Goal: Transaction & Acquisition: Purchase product/service

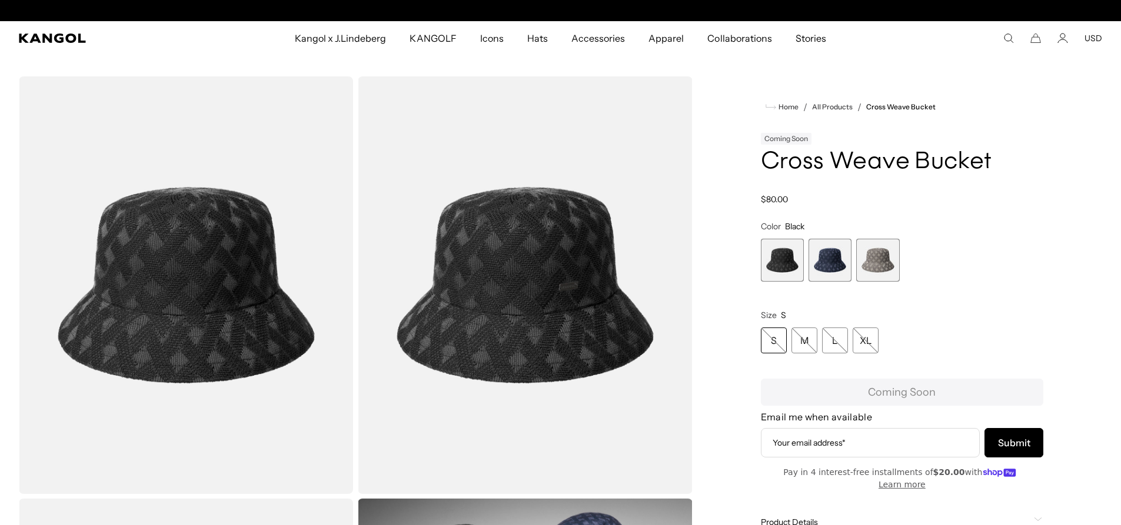
scroll to position [0, 242]
click at [831, 264] on span "2 of 3" at bounding box center [829, 260] width 43 height 43
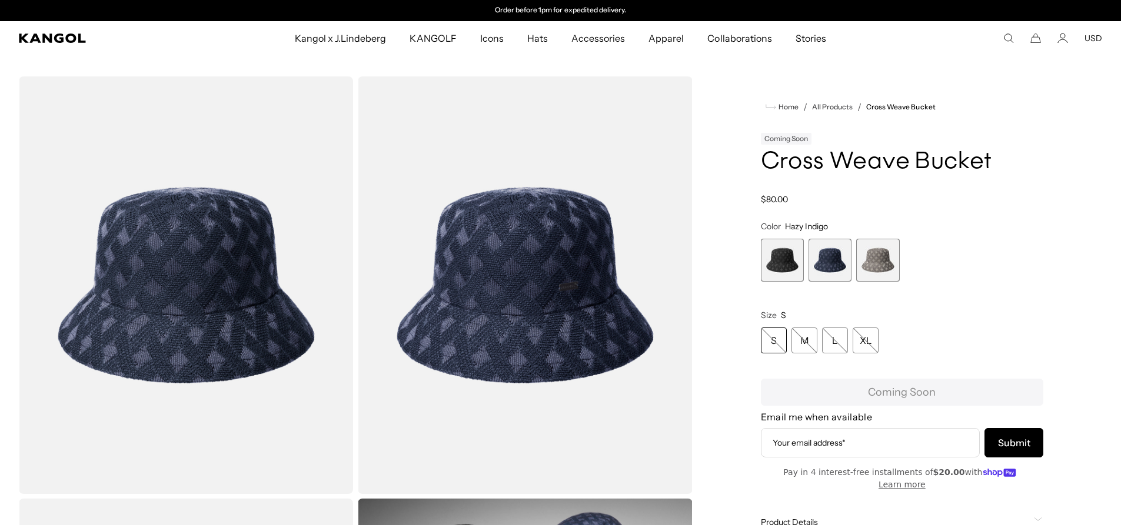
click at [874, 260] on span "3 of 3" at bounding box center [877, 260] width 43 height 43
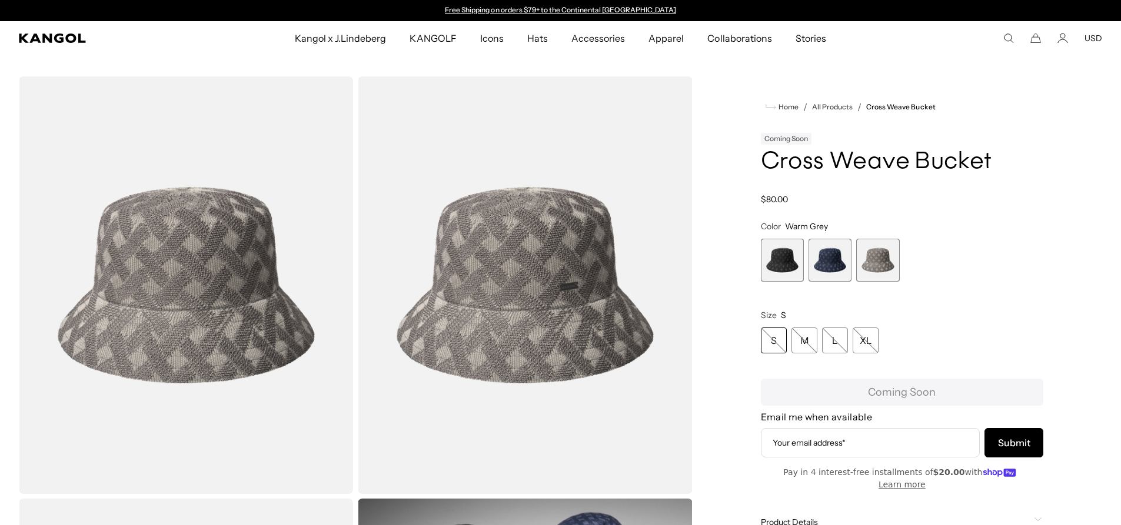
click at [794, 259] on span "1 of 3" at bounding box center [782, 260] width 43 height 43
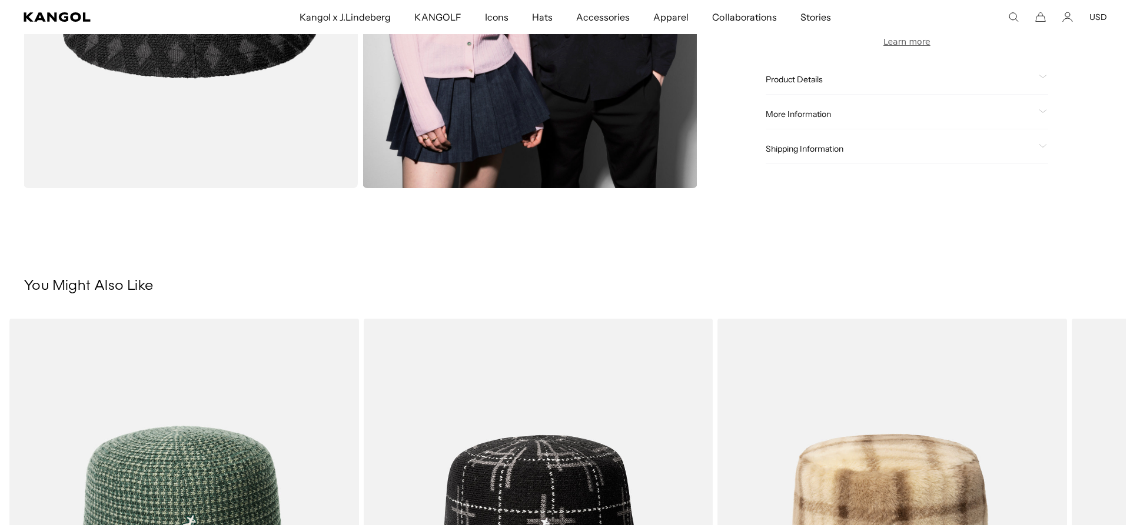
scroll to position [588, 0]
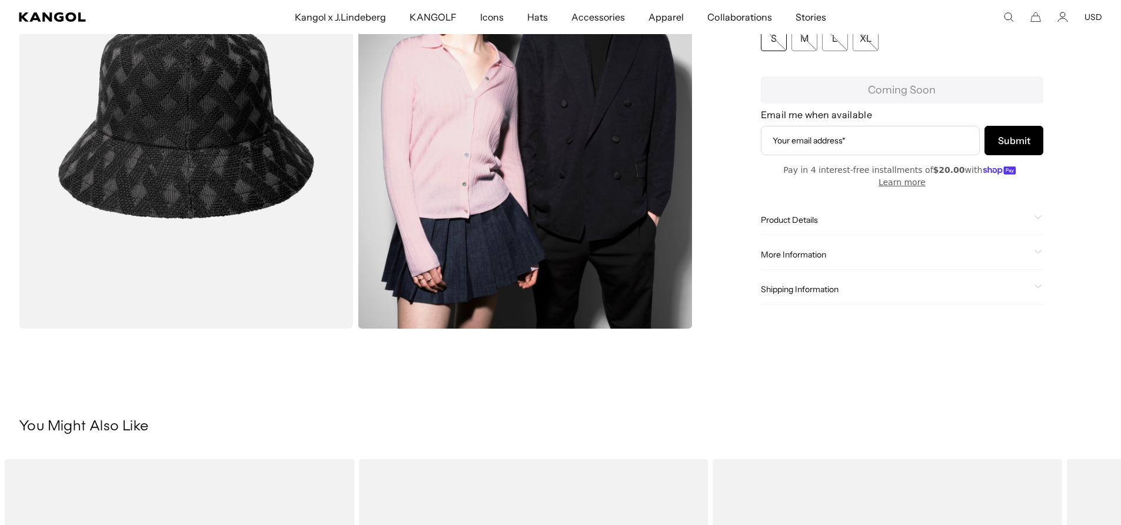
click at [191, 196] on img "Gallery Viewer" at bounding box center [186, 120] width 334 height 418
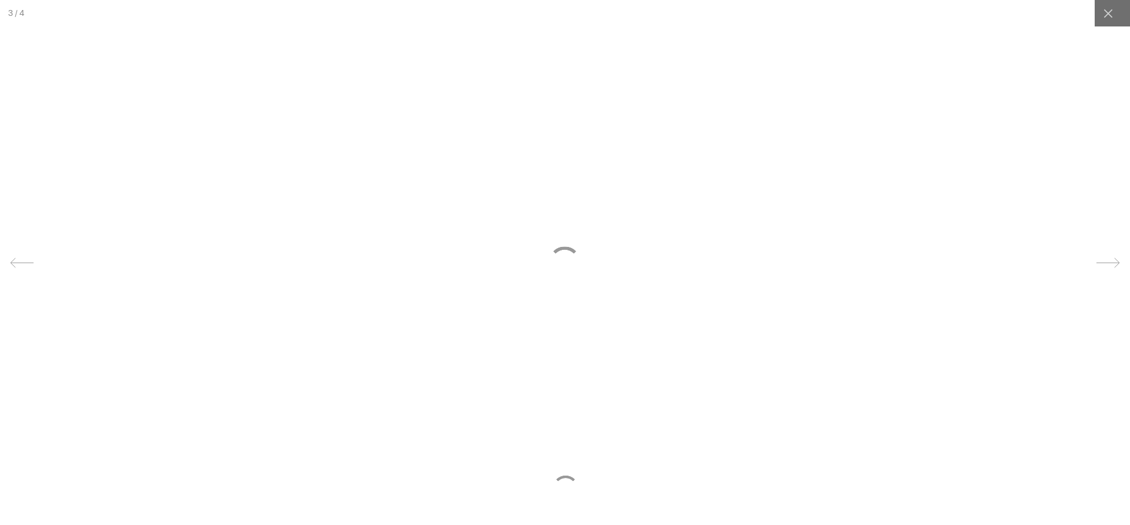
scroll to position [0, 0]
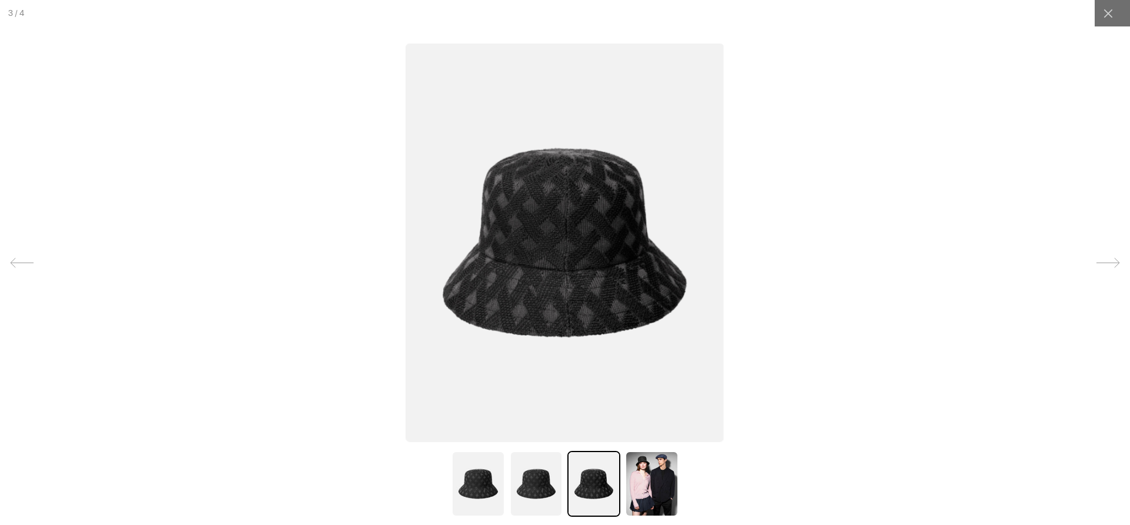
click at [512, 266] on img at bounding box center [565, 242] width 318 height 399
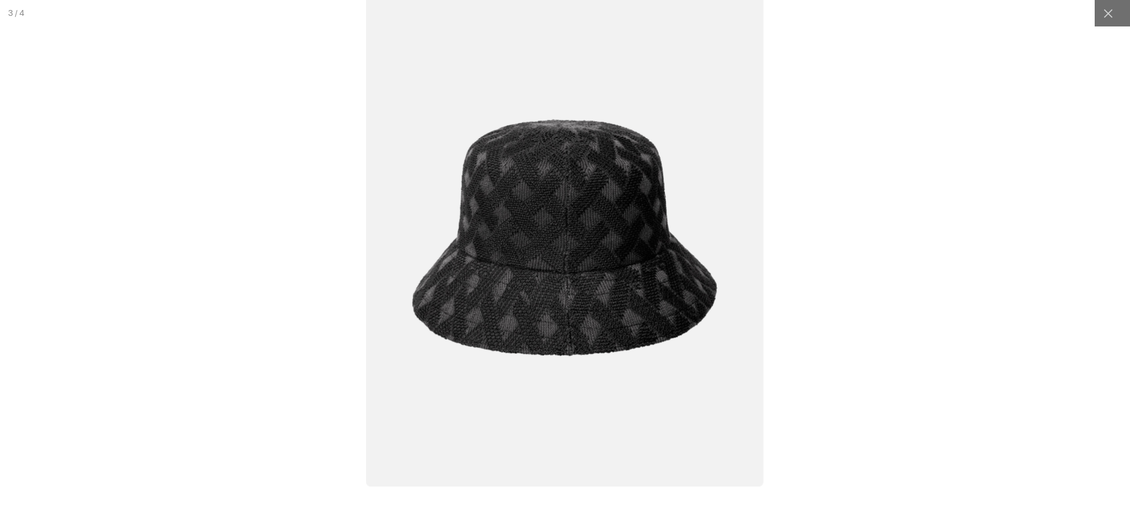
scroll to position [0, 242]
click at [616, 230] on img at bounding box center [565, 237] width 398 height 498
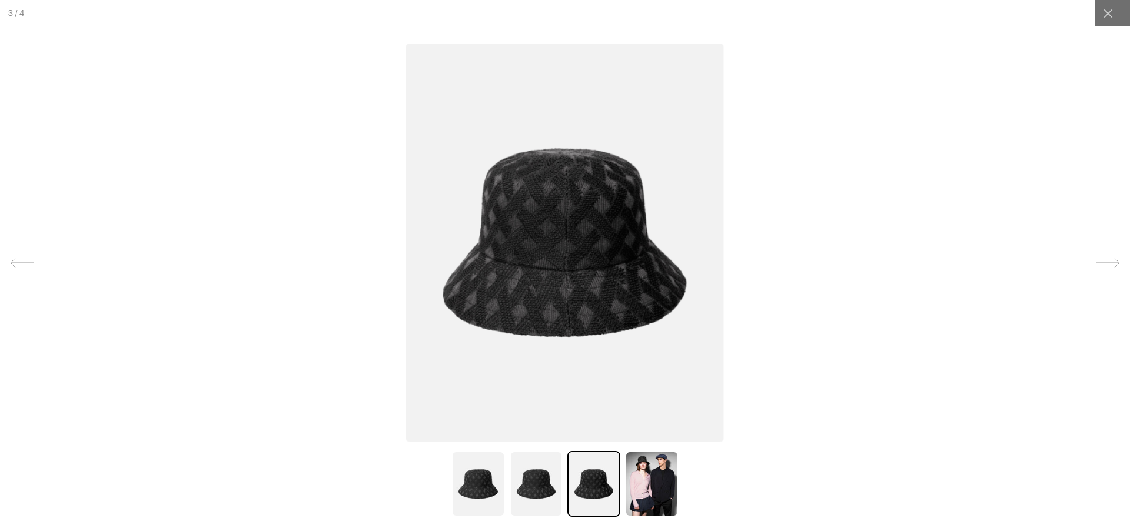
click at [519, 499] on img at bounding box center [535, 484] width 53 height 66
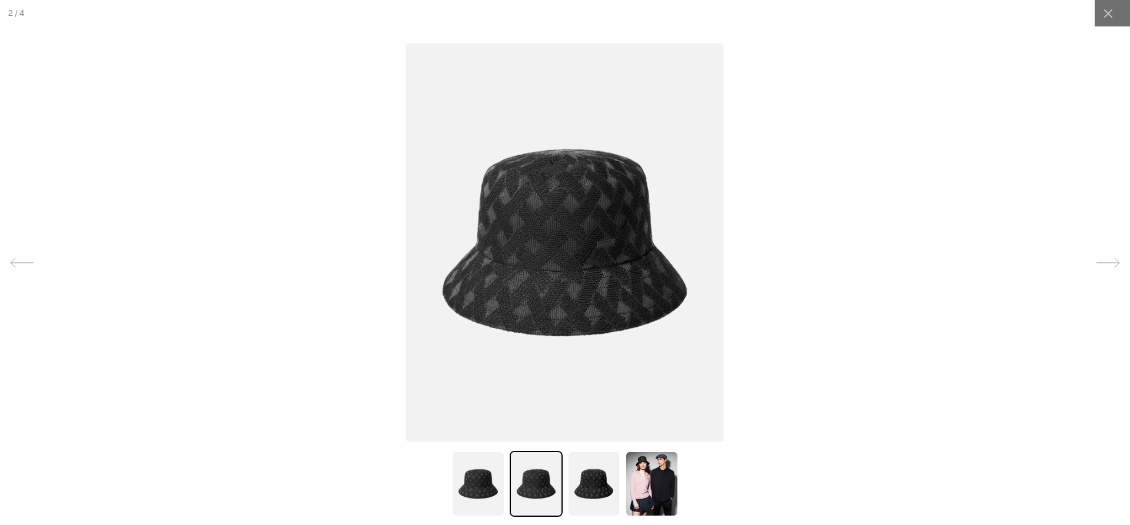
click at [474, 487] on img at bounding box center [477, 484] width 53 height 66
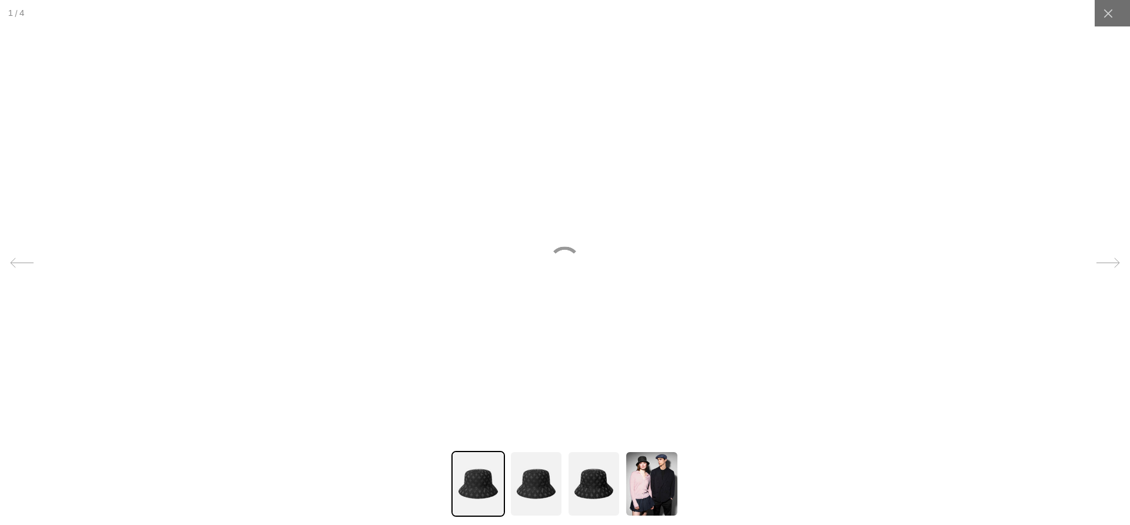
click at [532, 479] on img at bounding box center [535, 484] width 53 height 66
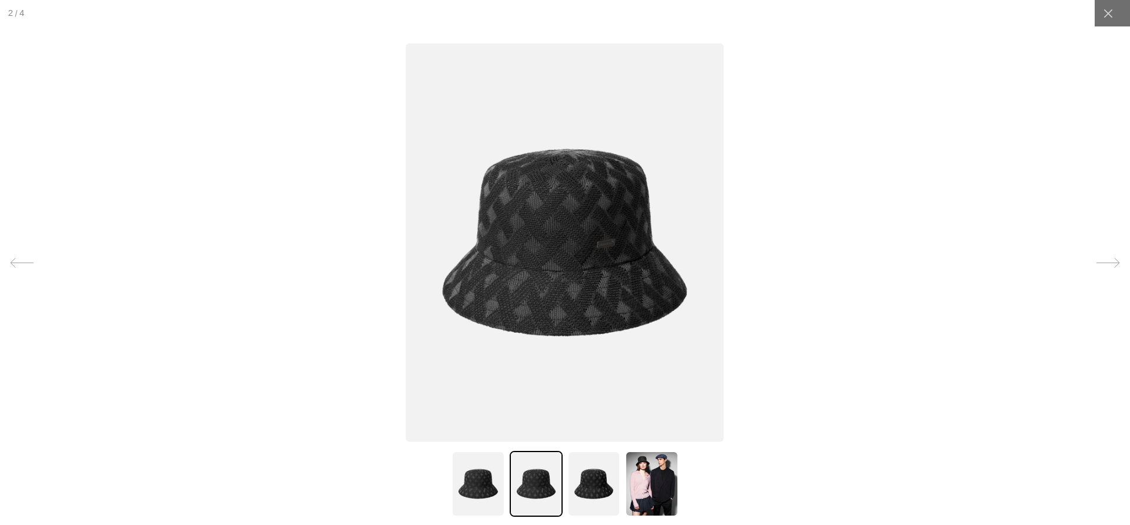
click at [481, 470] on img at bounding box center [477, 484] width 53 height 66
